Goal: Information Seeking & Learning: Learn about a topic

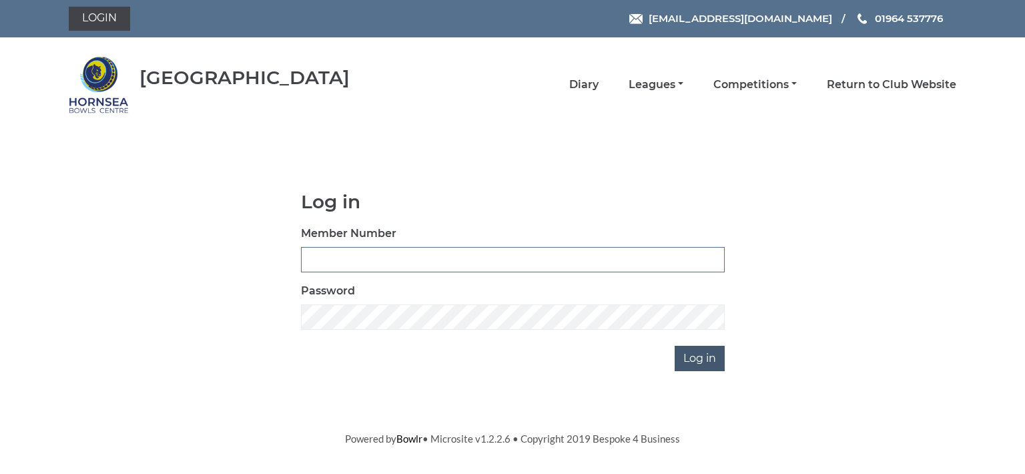
type input "0713"
click at [707, 356] on input "Log in" at bounding box center [700, 358] width 50 height 25
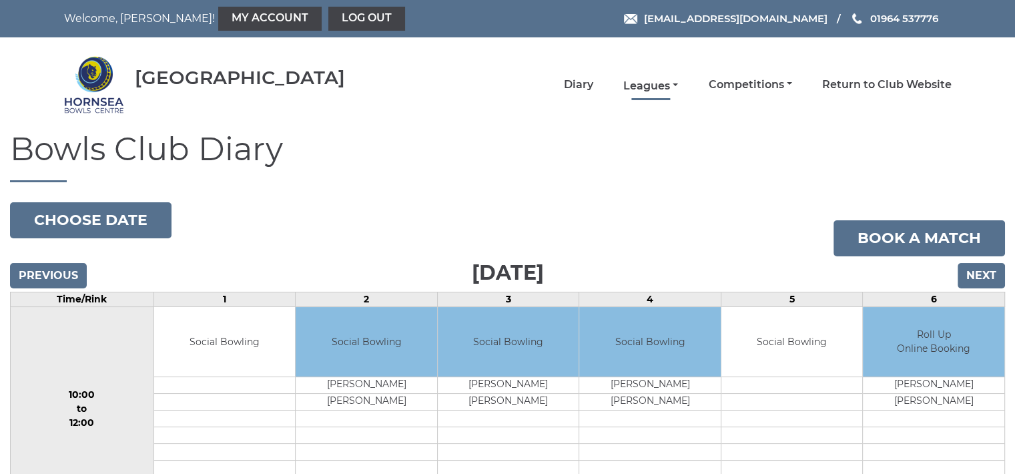
click at [650, 86] on link "Leagues" at bounding box center [650, 86] width 55 height 15
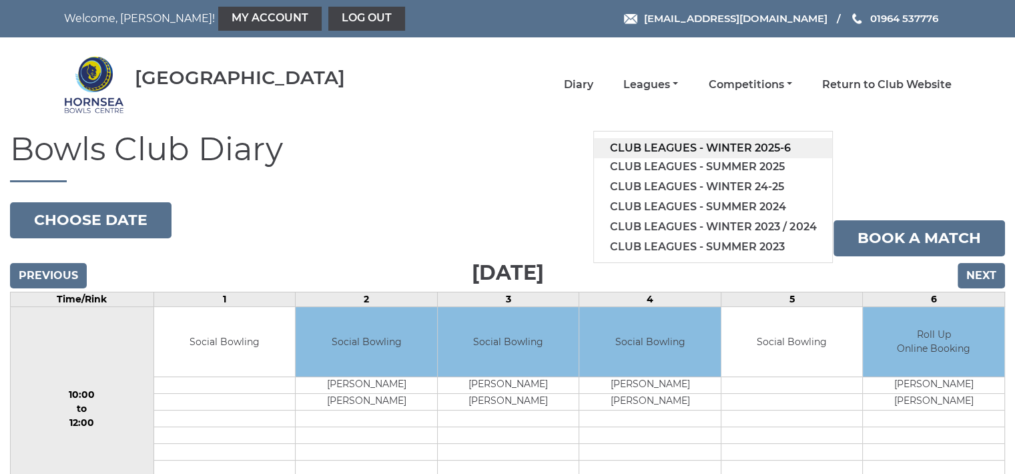
click at [703, 147] on link "Club leagues - Winter 2025-6" at bounding box center [713, 148] width 238 height 20
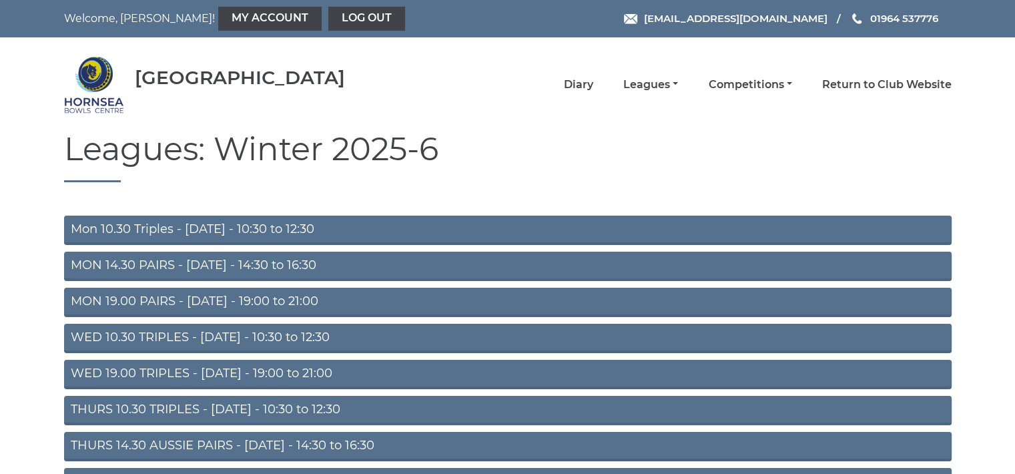
click at [240, 216] on link "Mon 10.30 Triples - Monday - 10:30 to 12:30" at bounding box center [508, 230] width 888 height 29
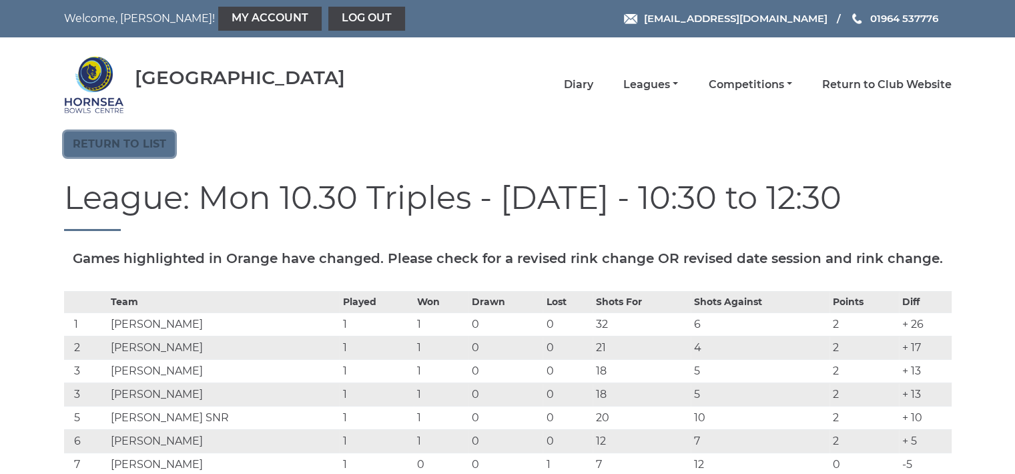
click at [143, 142] on link "Return to list" at bounding box center [119, 143] width 111 height 25
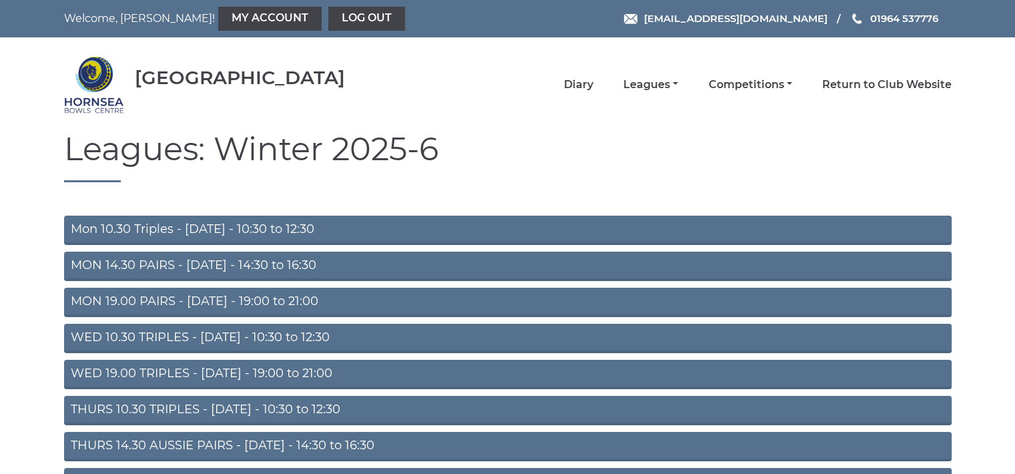
click at [276, 338] on link "WED 10.30 TRIPLES - Wednesday - 10:30 to 12:30" at bounding box center [508, 338] width 888 height 29
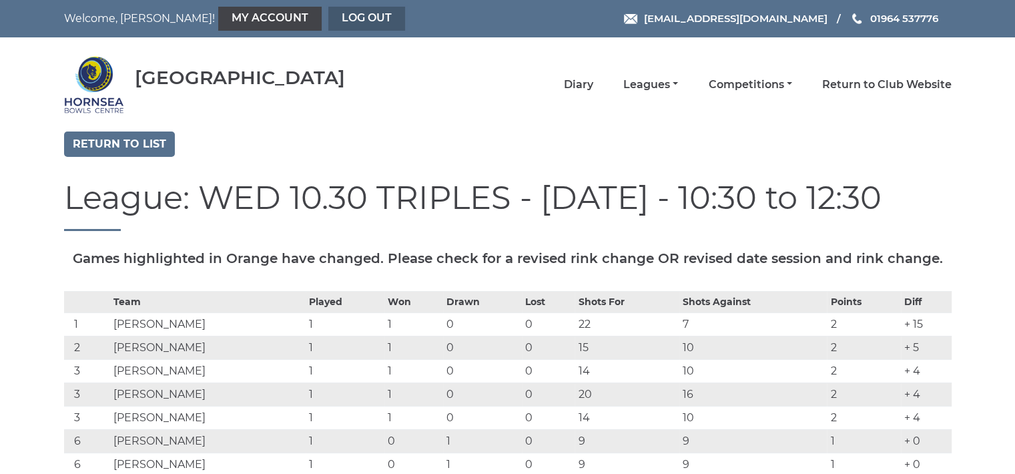
click at [328, 11] on link "Log out" at bounding box center [366, 19] width 77 height 24
